Goal: Navigation & Orientation: Find specific page/section

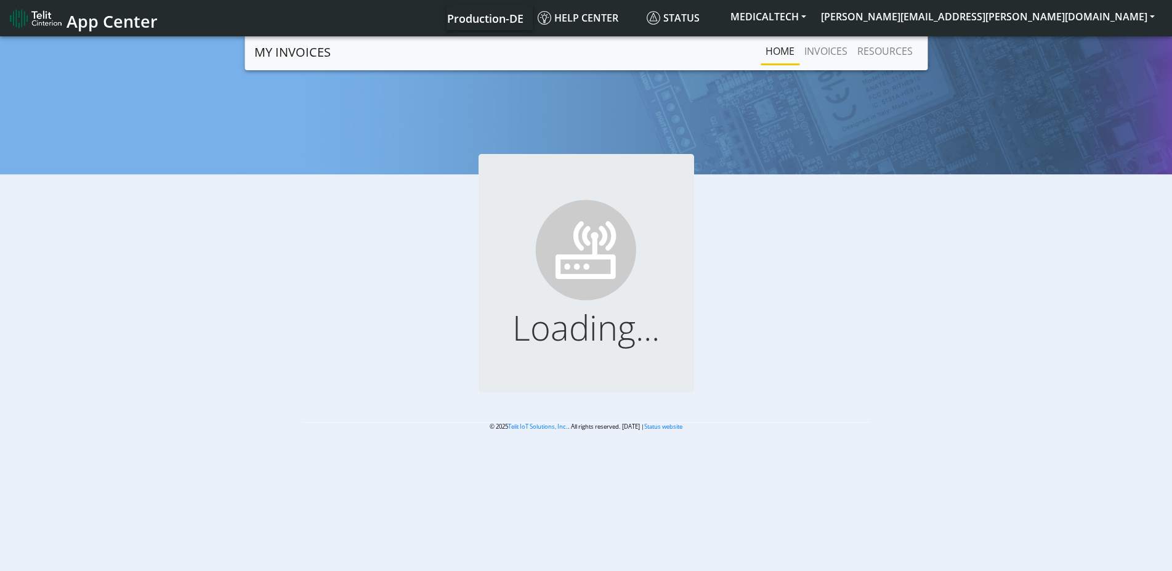
scroll to position [4, 0]
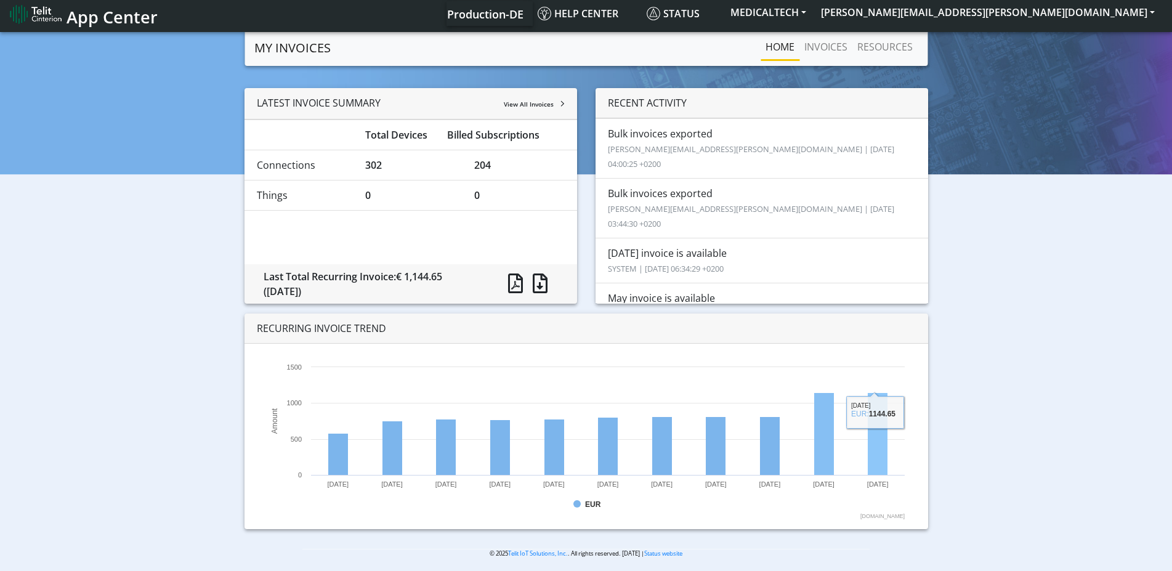
click at [980, 479] on div "LATEST INVOICE SUMMARY View All Invoices Total Devices Billed Subscriptions Con…" at bounding box center [586, 313] width 1154 height 451
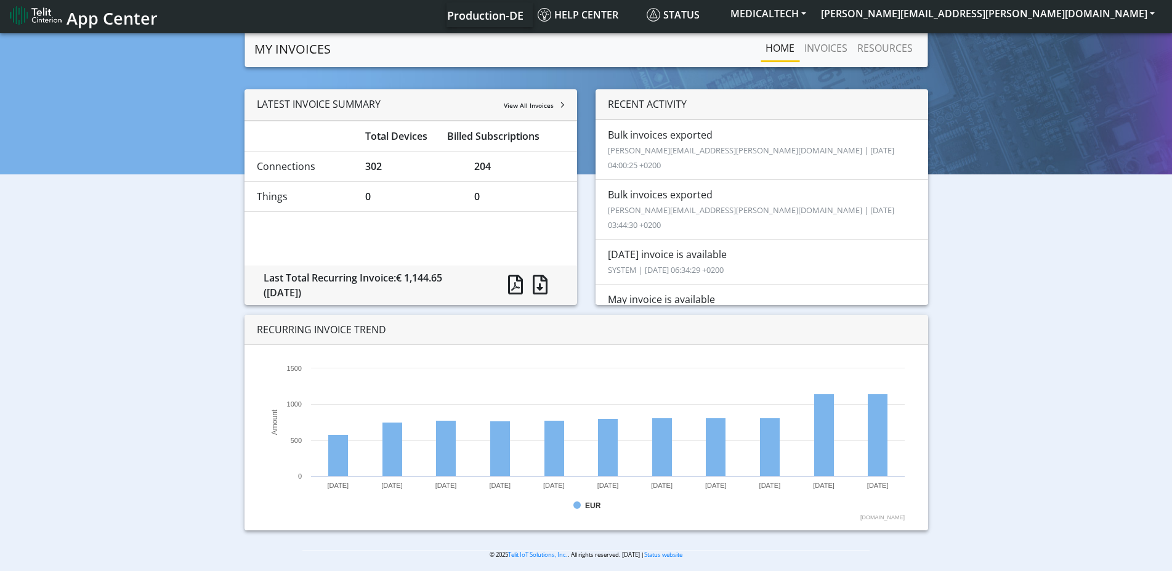
scroll to position [0, 0]
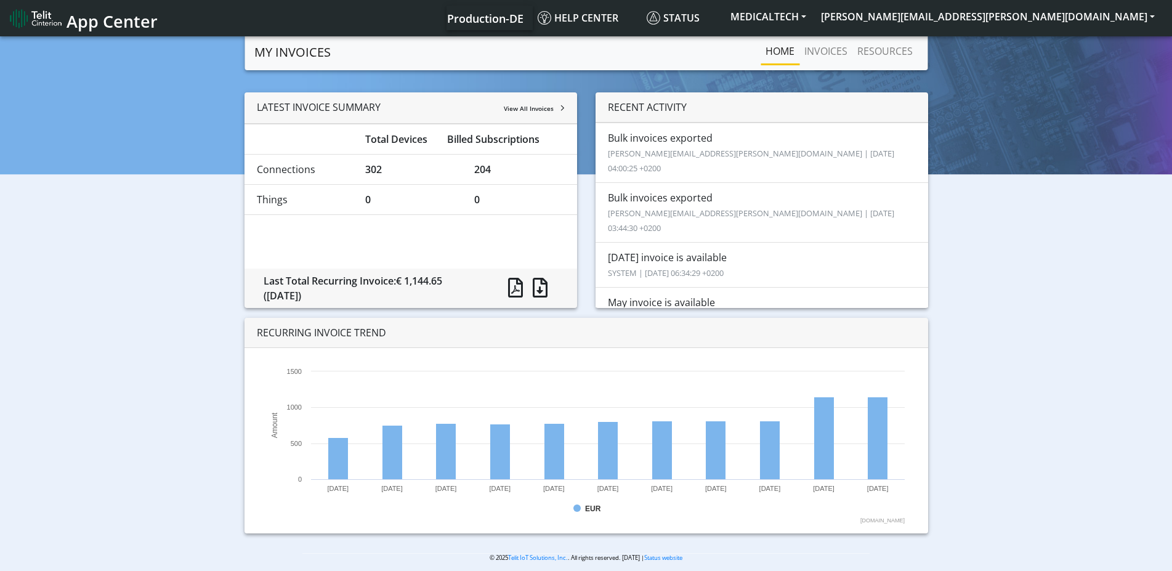
drag, startPoint x: 362, startPoint y: 173, endPoint x: 386, endPoint y: 173, distance: 23.4
click at [386, 173] on div "302" at bounding box center [410, 169] width 109 height 15
drag, startPoint x: 476, startPoint y: 169, endPoint x: 490, endPoint y: 169, distance: 13.6
click at [490, 169] on div "204" at bounding box center [519, 169] width 109 height 15
drag, startPoint x: 266, startPoint y: 290, endPoint x: 315, endPoint y: 288, distance: 49.3
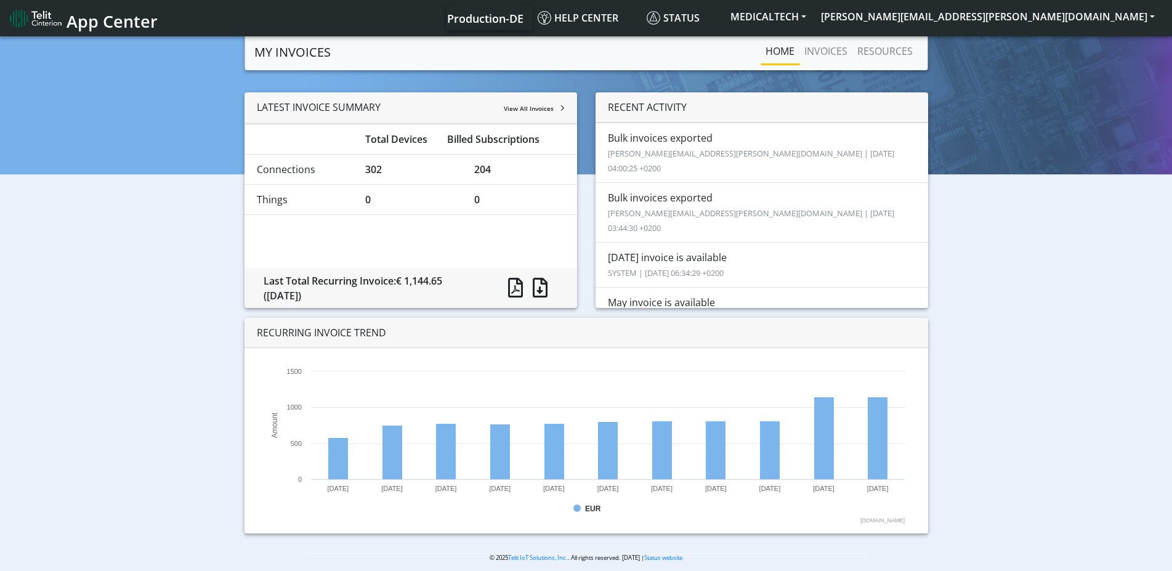
click at [315, 288] on div "([DATE])" at bounding box center [372, 295] width 216 height 15
drag, startPoint x: 501, startPoint y: 175, endPoint x: 514, endPoint y: 166, distance: 15.0
click at [514, 166] on div "204" at bounding box center [519, 169] width 109 height 15
click at [547, 110] on span "View All Invoices" at bounding box center [529, 108] width 50 height 9
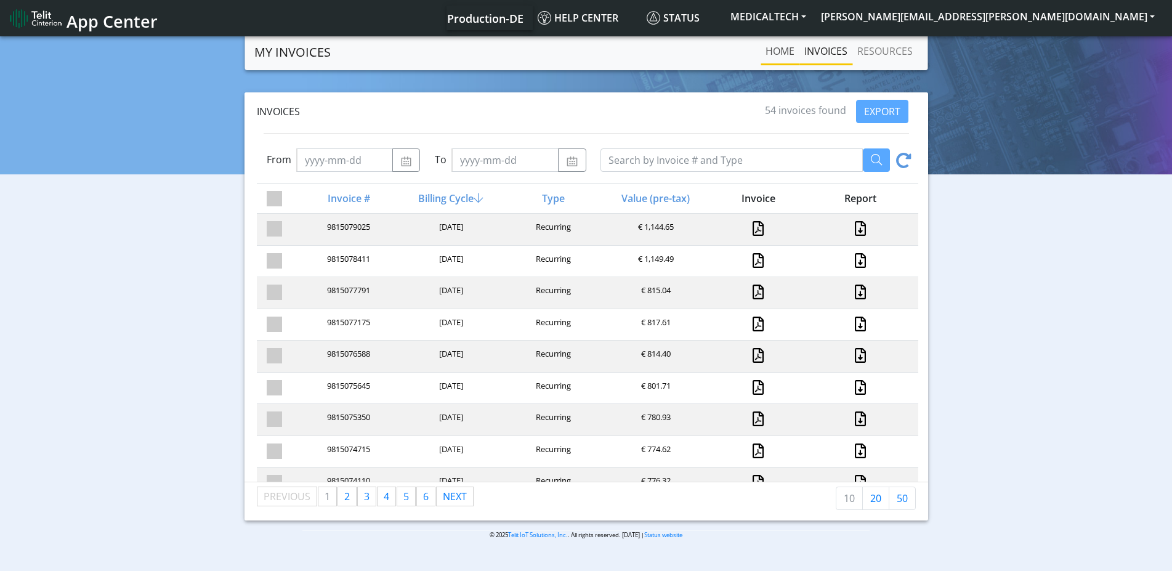
click at [782, 54] on link "Home" at bounding box center [780, 51] width 39 height 25
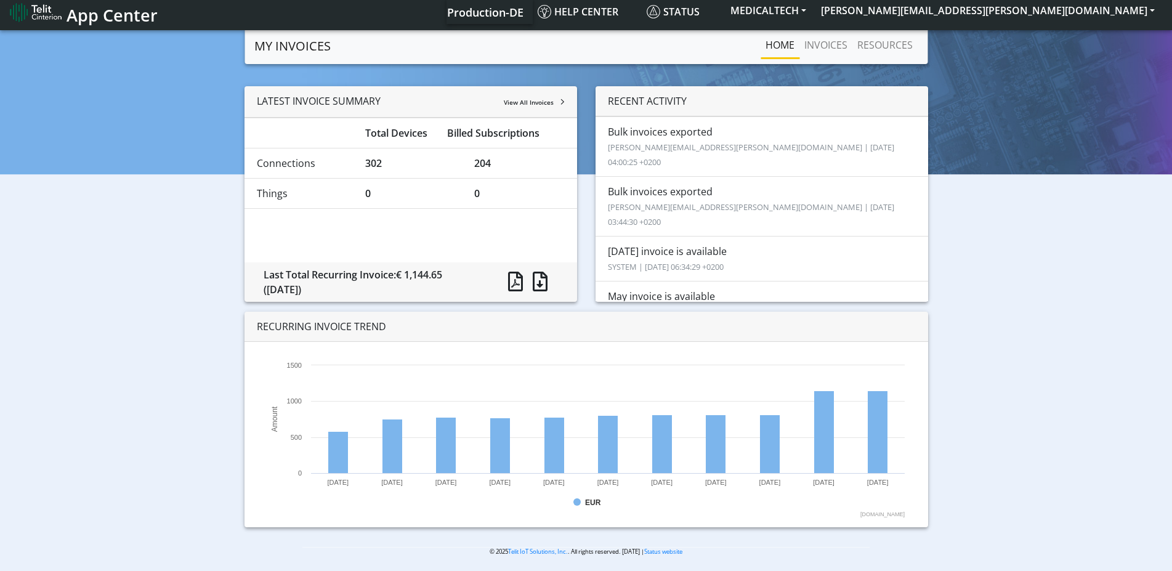
scroll to position [10, 0]
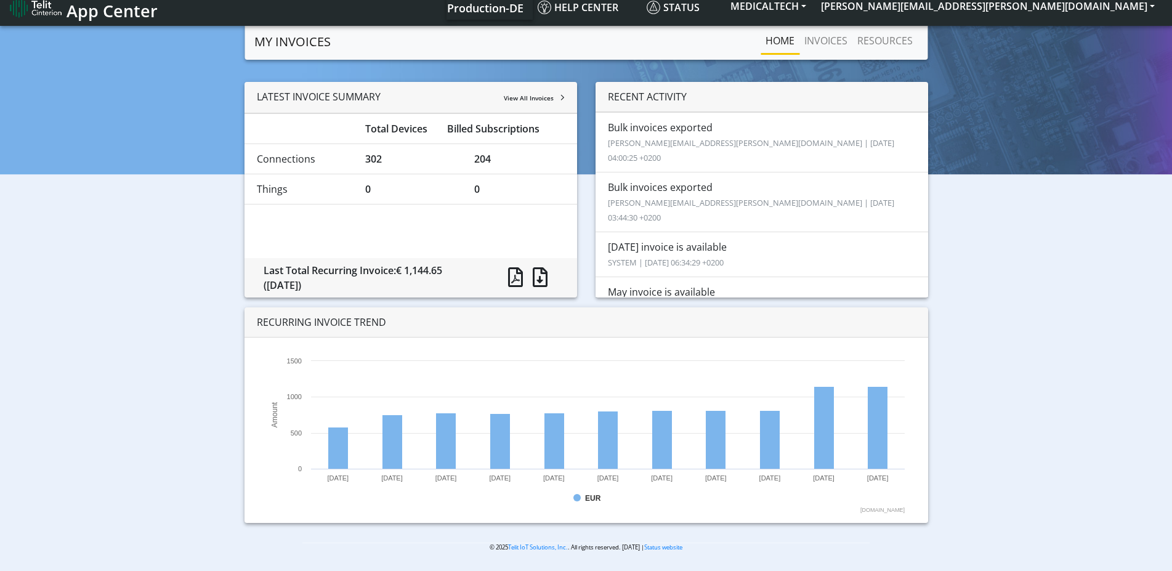
drag, startPoint x: 270, startPoint y: 96, endPoint x: 380, endPoint y: 98, distance: 109.7
click at [380, 98] on div "LATEST INVOICE SUMMARY View All Invoices" at bounding box center [411, 97] width 333 height 31
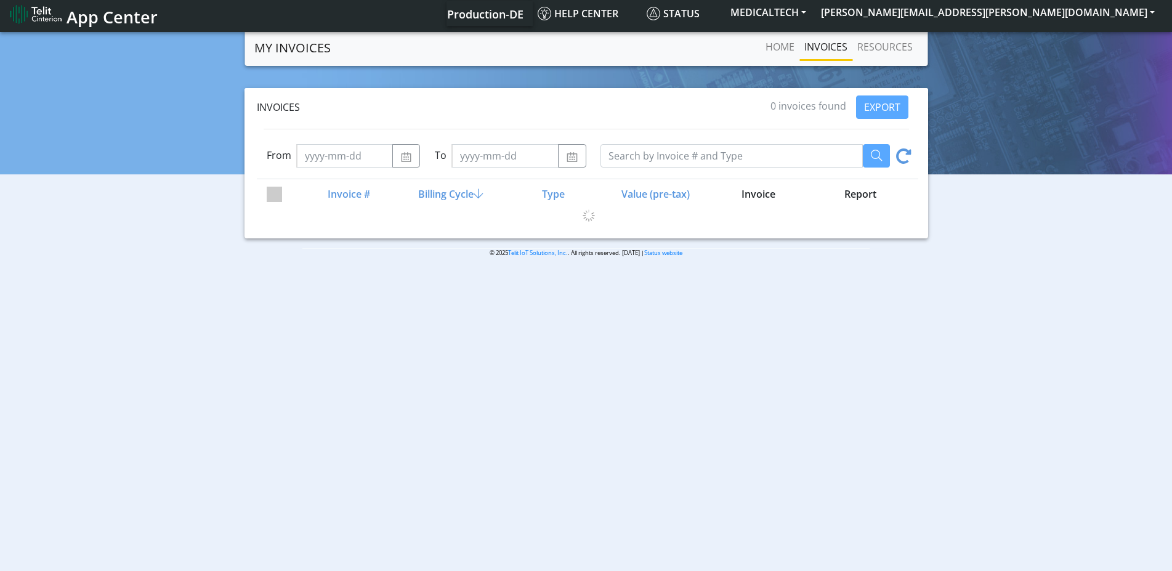
scroll to position [4, 0]
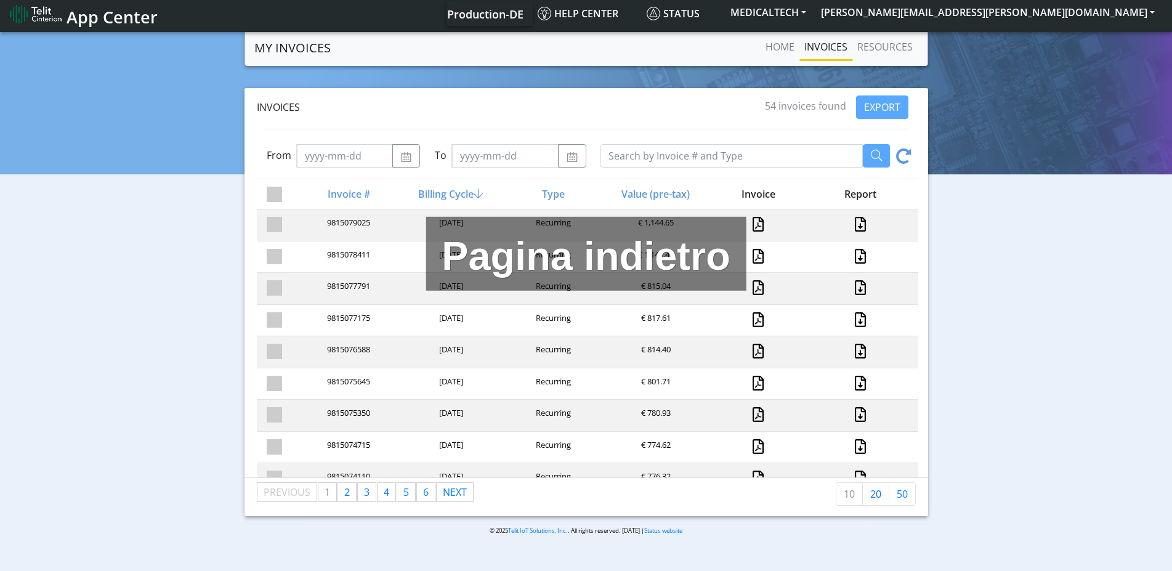
drag, startPoint x: 416, startPoint y: 110, endPoint x: 383, endPoint y: 105, distance: 33.0
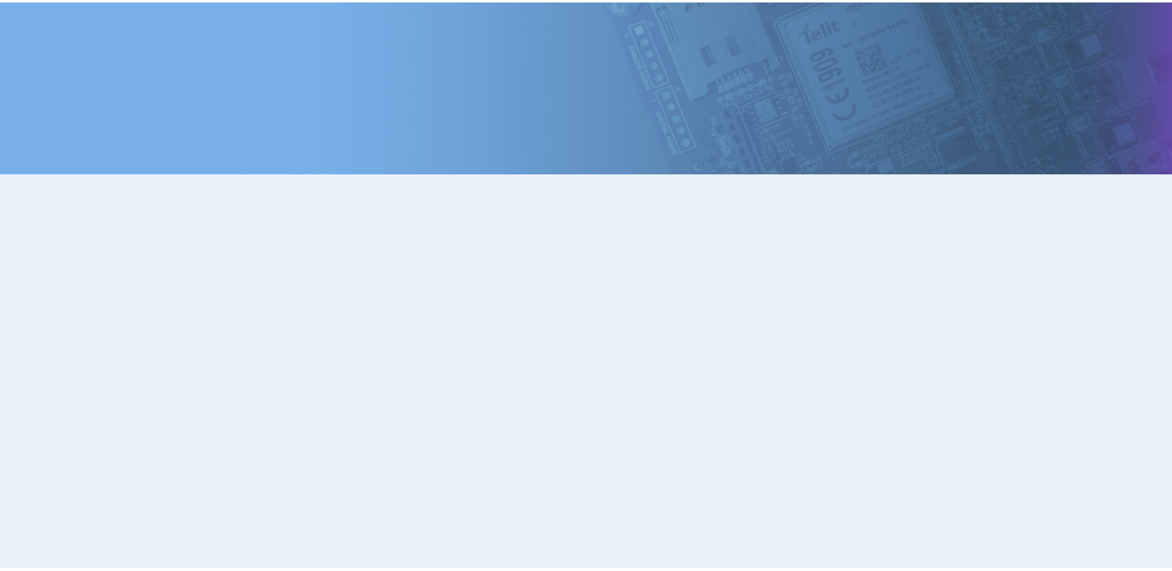
scroll to position [4, 0]
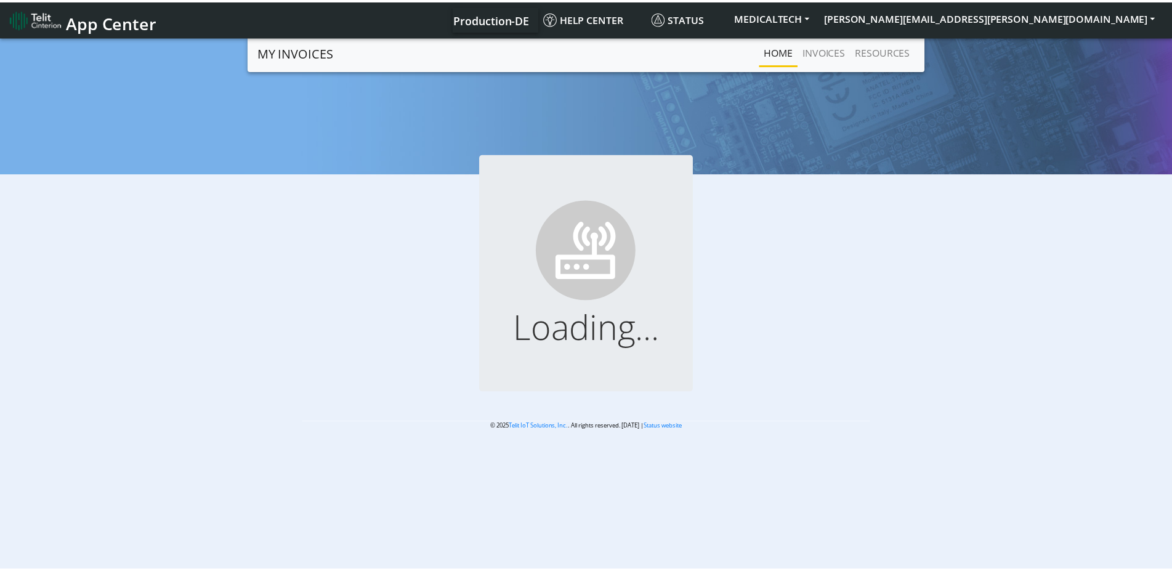
scroll to position [4, 0]
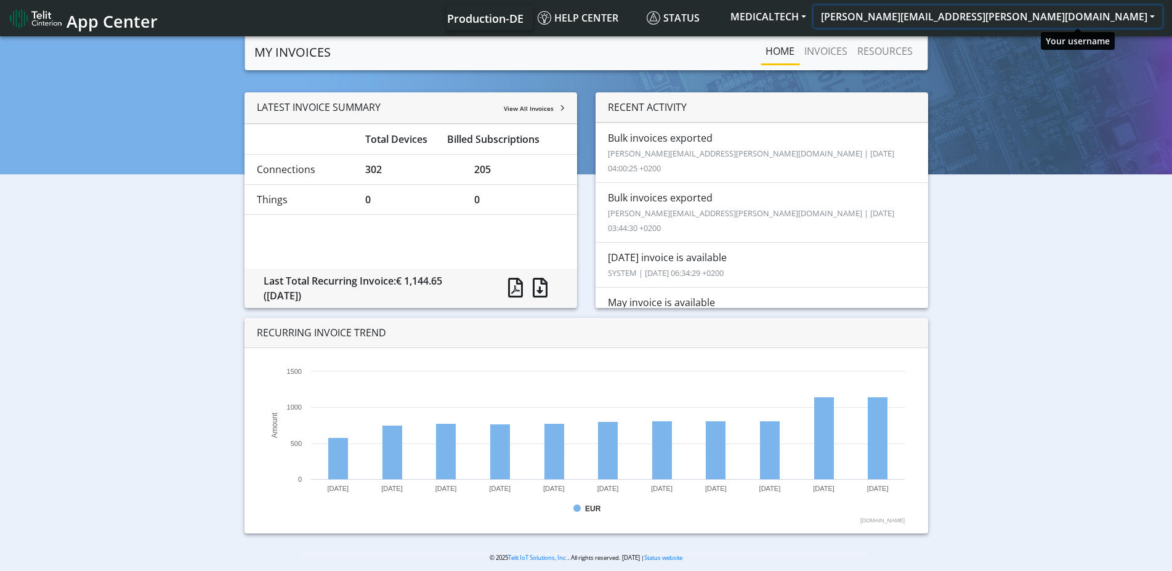
click at [1023, 22] on button "[PERSON_NAME][EMAIL_ADDRESS][PERSON_NAME][DOMAIN_NAME]" at bounding box center [988, 17] width 349 height 22
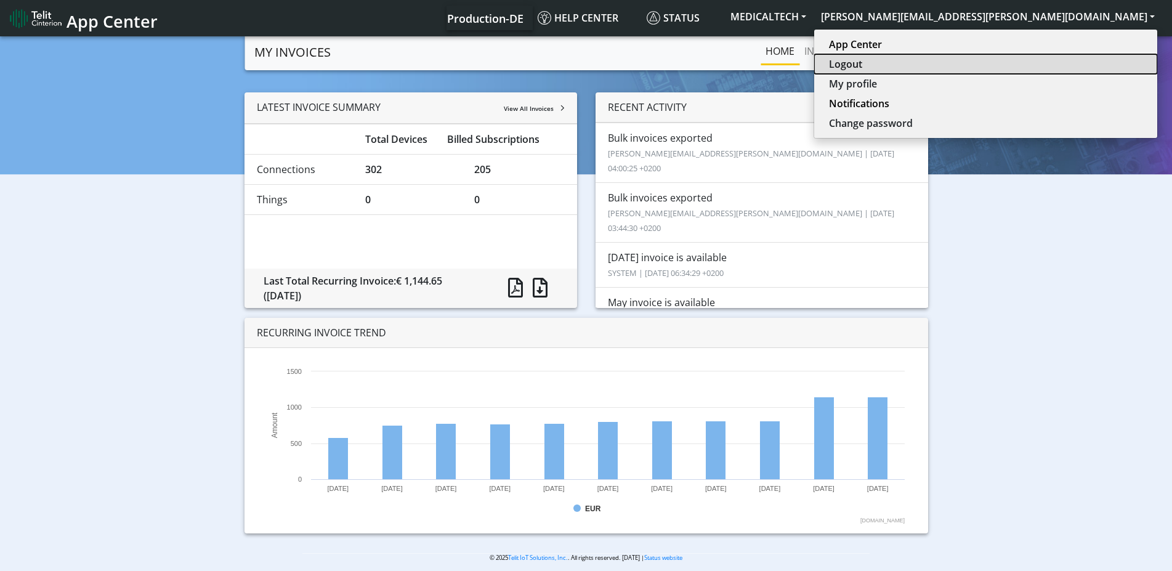
click at [1035, 60] on button "Logout" at bounding box center [985, 64] width 343 height 20
